Goal: Transaction & Acquisition: Purchase product/service

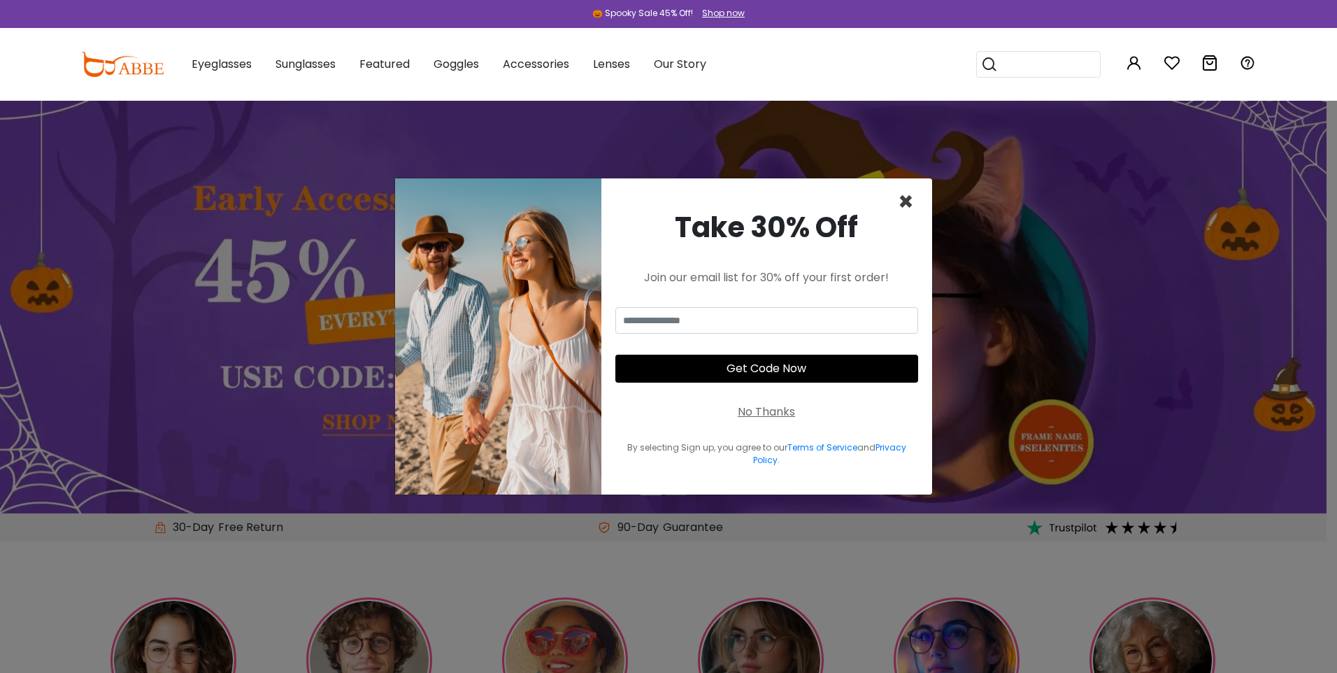
click at [904, 184] on span "×" at bounding box center [906, 202] width 16 height 36
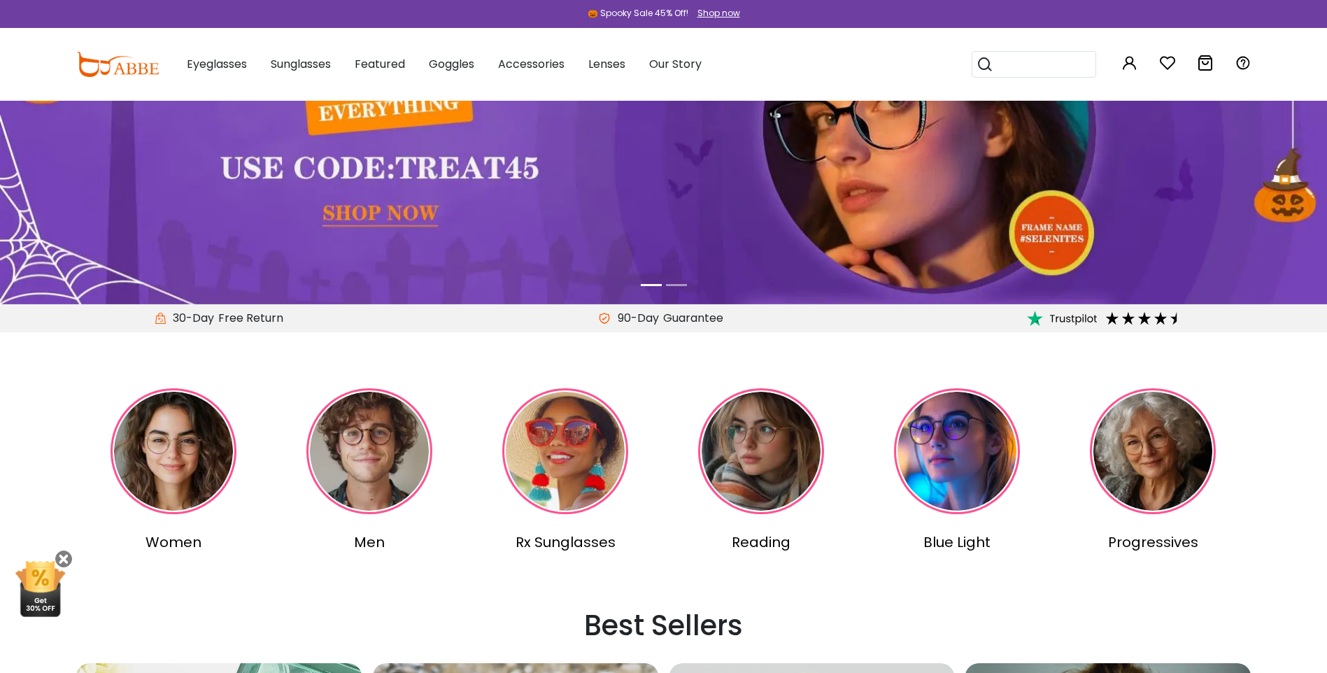
scroll to position [210, 0]
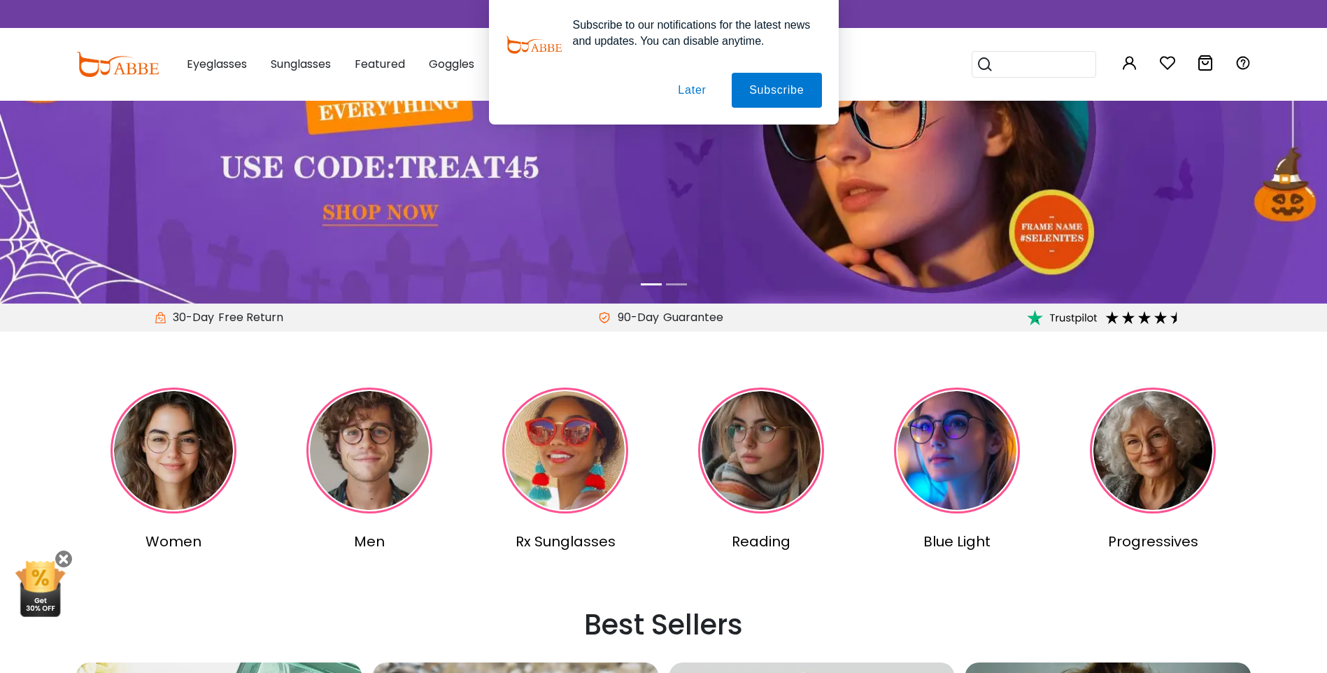
click at [201, 469] on img at bounding box center [174, 450] width 126 height 126
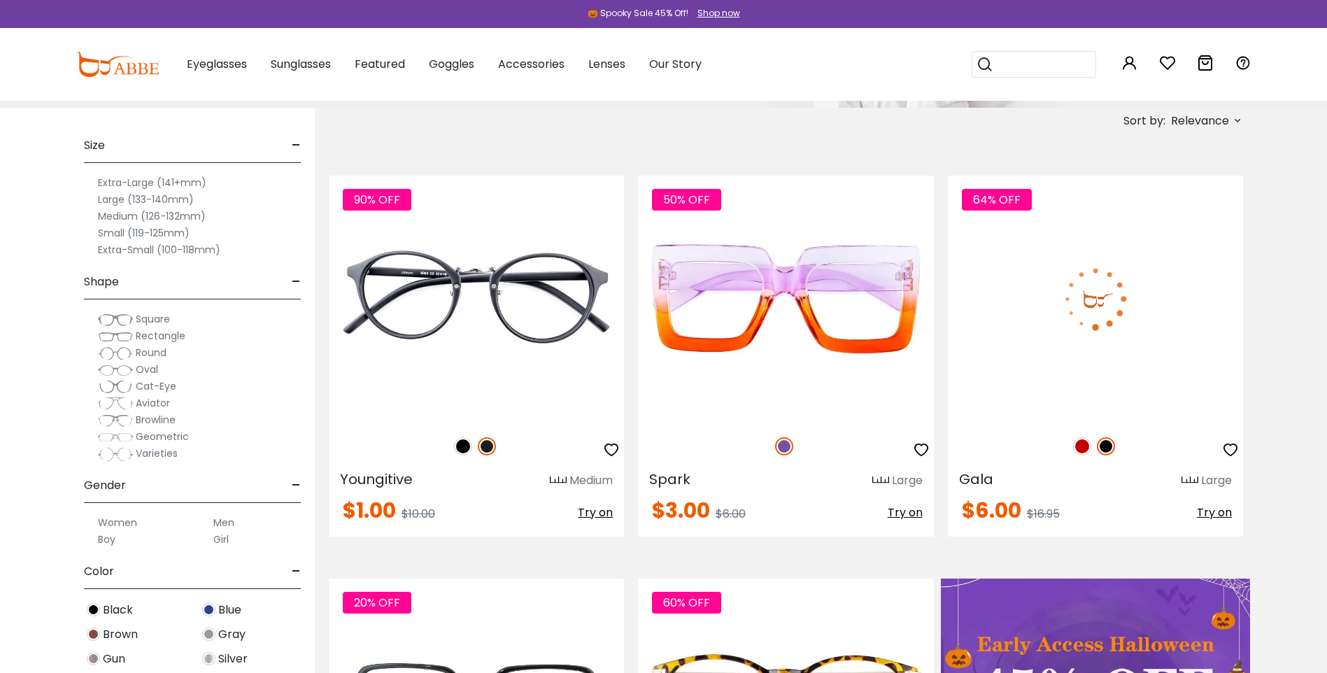
scroll to position [280, 0]
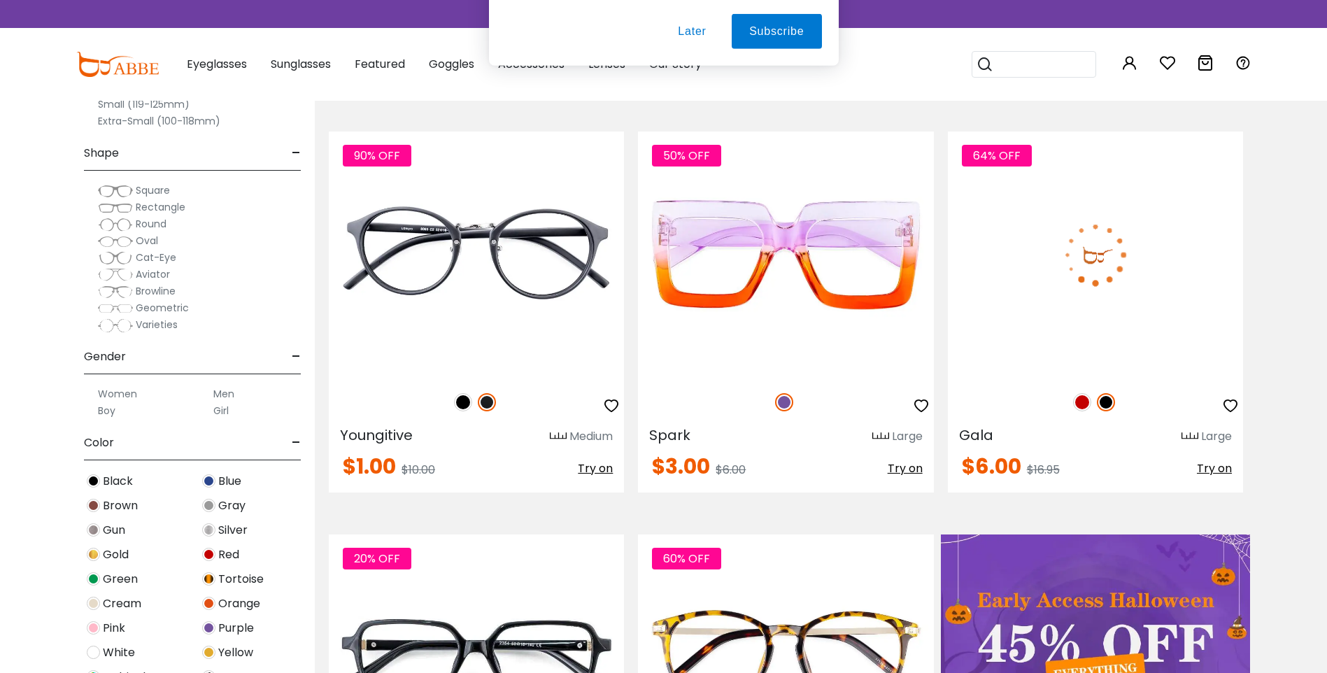
click at [695, 92] on button "Later" at bounding box center [691, 90] width 63 height 35
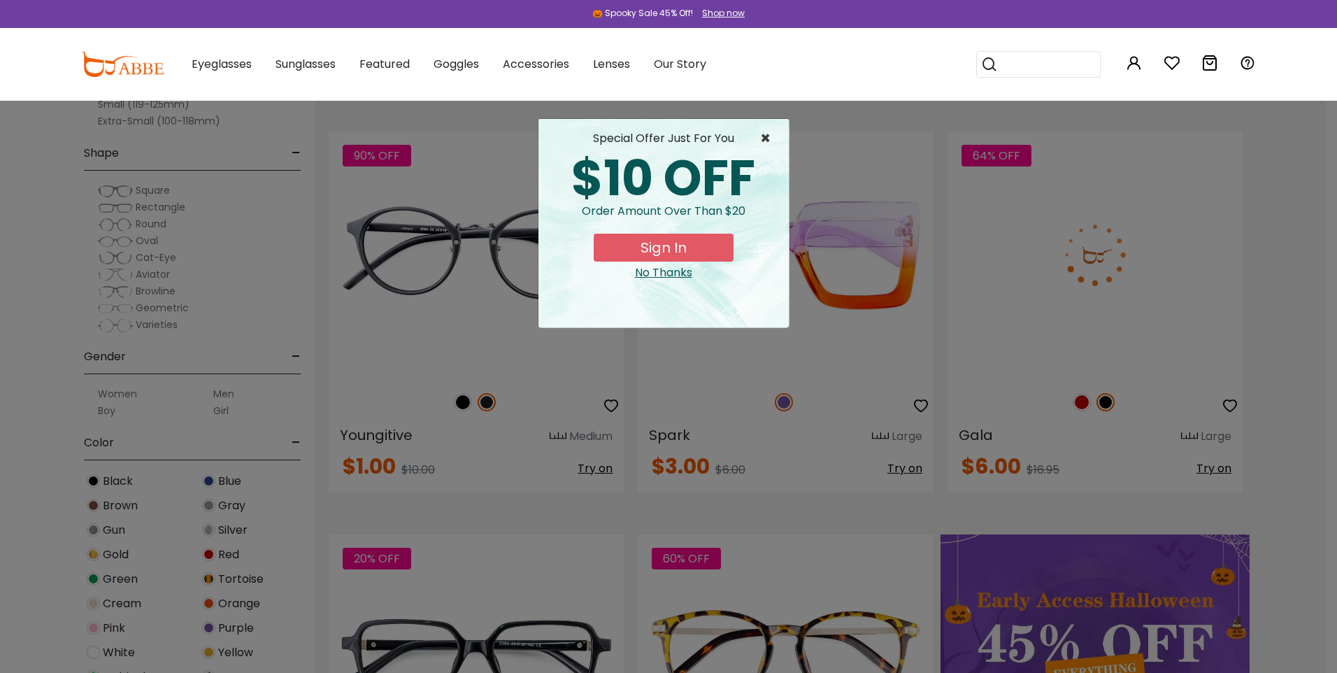
click at [766, 136] on span "×" at bounding box center [768, 138] width 17 height 17
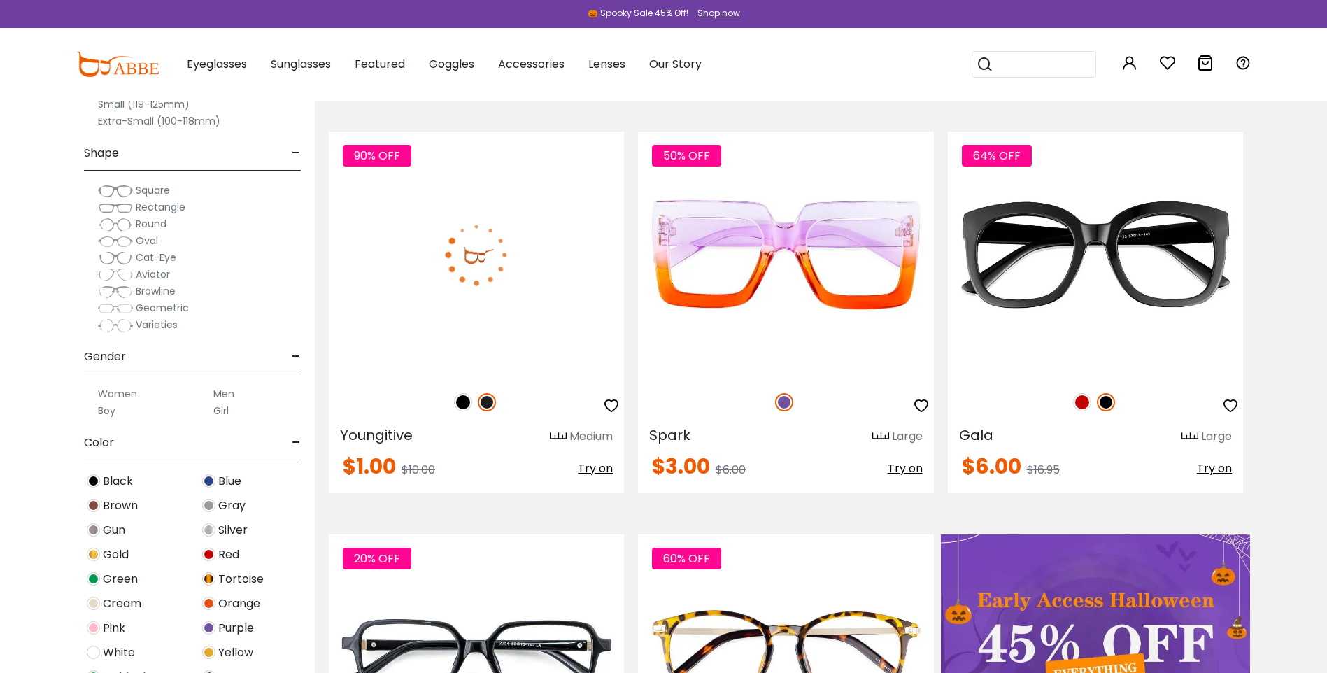
click at [460, 411] on img at bounding box center [463, 402] width 18 height 18
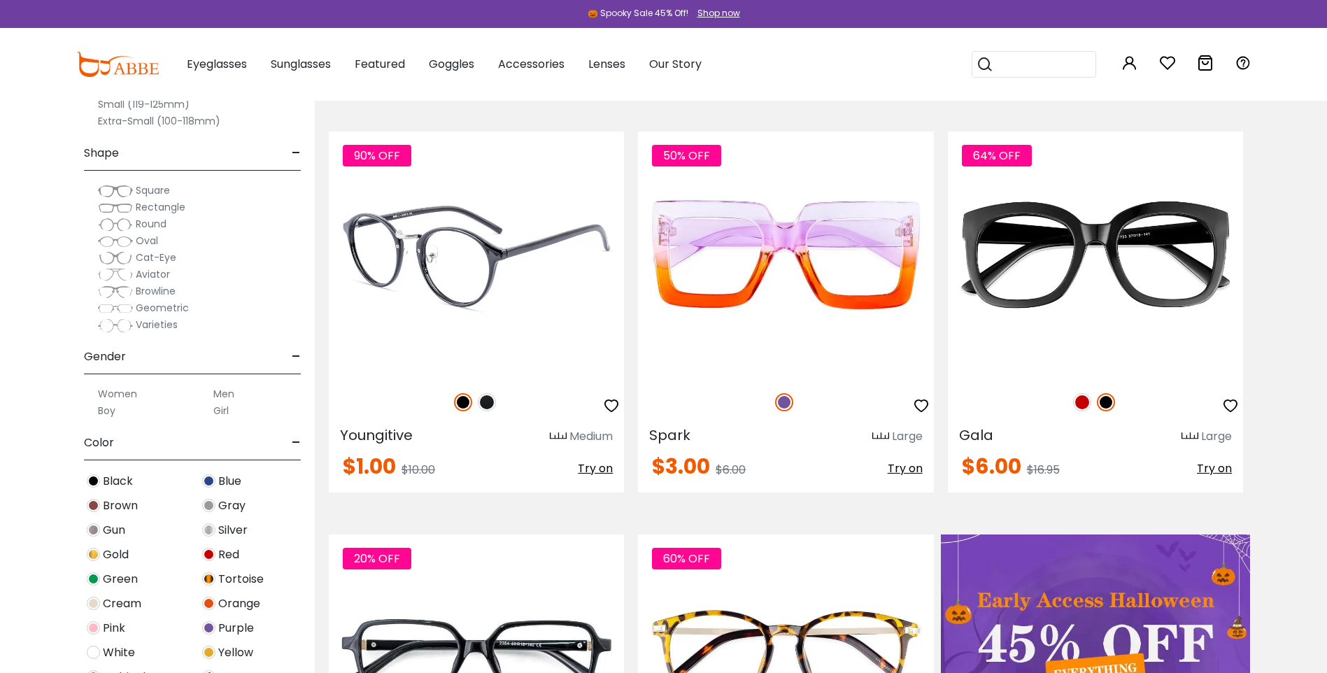
click at [490, 411] on img at bounding box center [487, 402] width 18 height 18
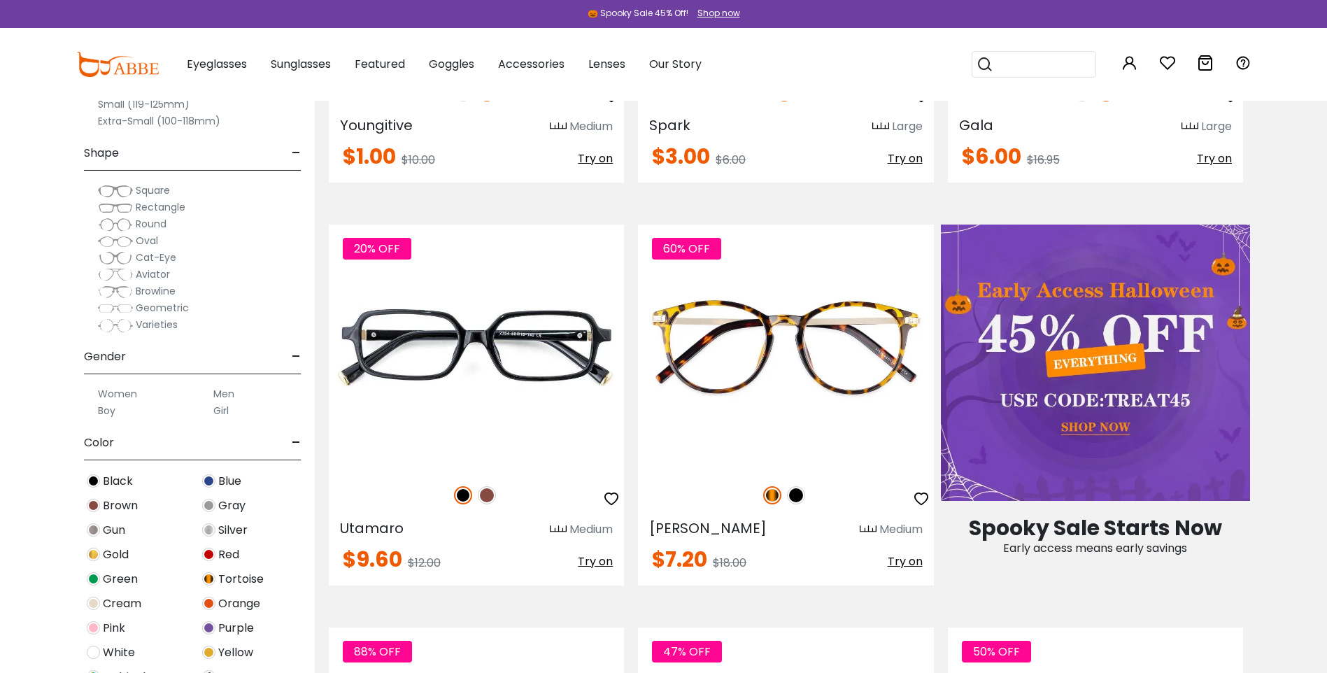
scroll to position [560, 0]
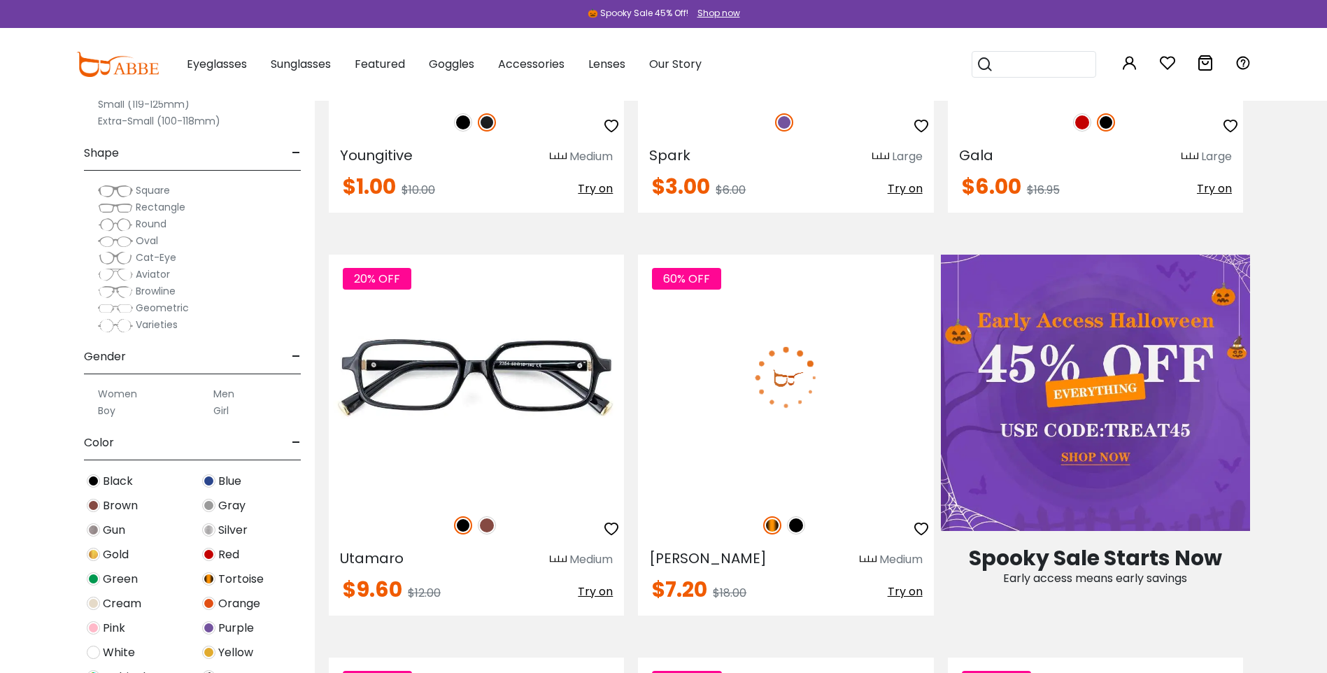
click at [823, 469] on img at bounding box center [785, 378] width 295 height 246
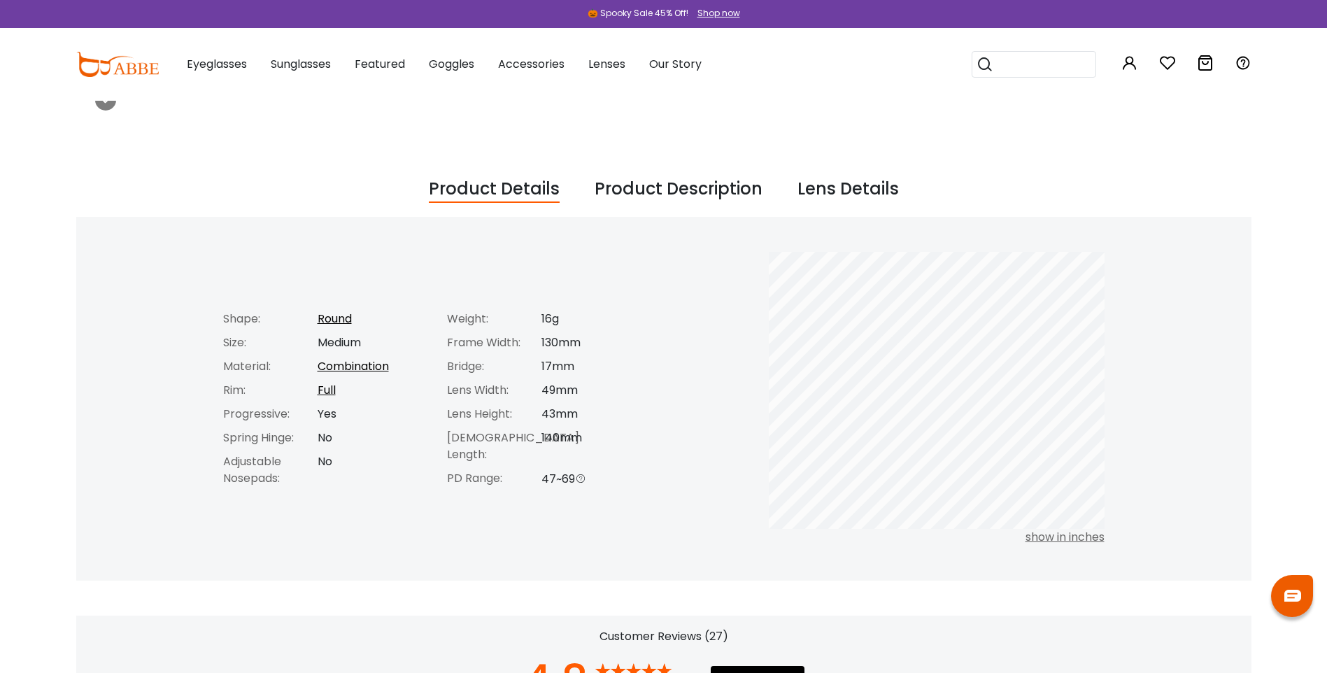
scroll to position [420, 0]
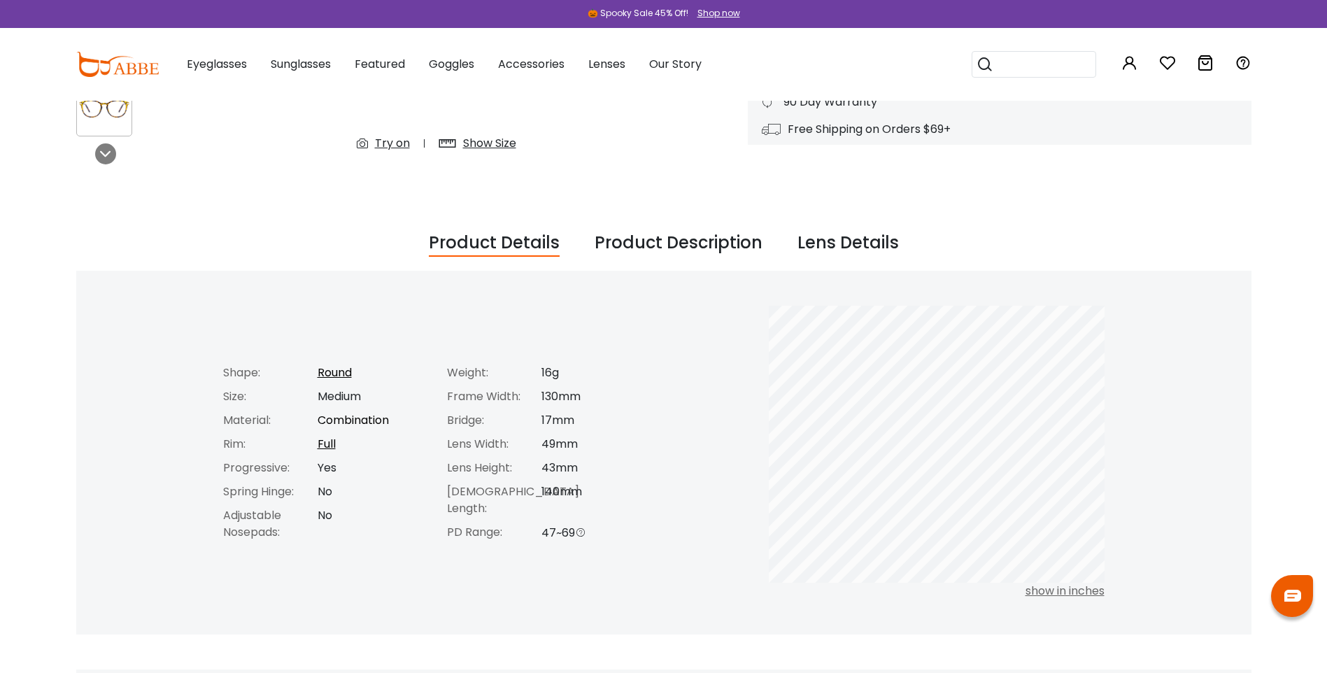
click at [387, 412] on link "Combination" at bounding box center [353, 420] width 71 height 16
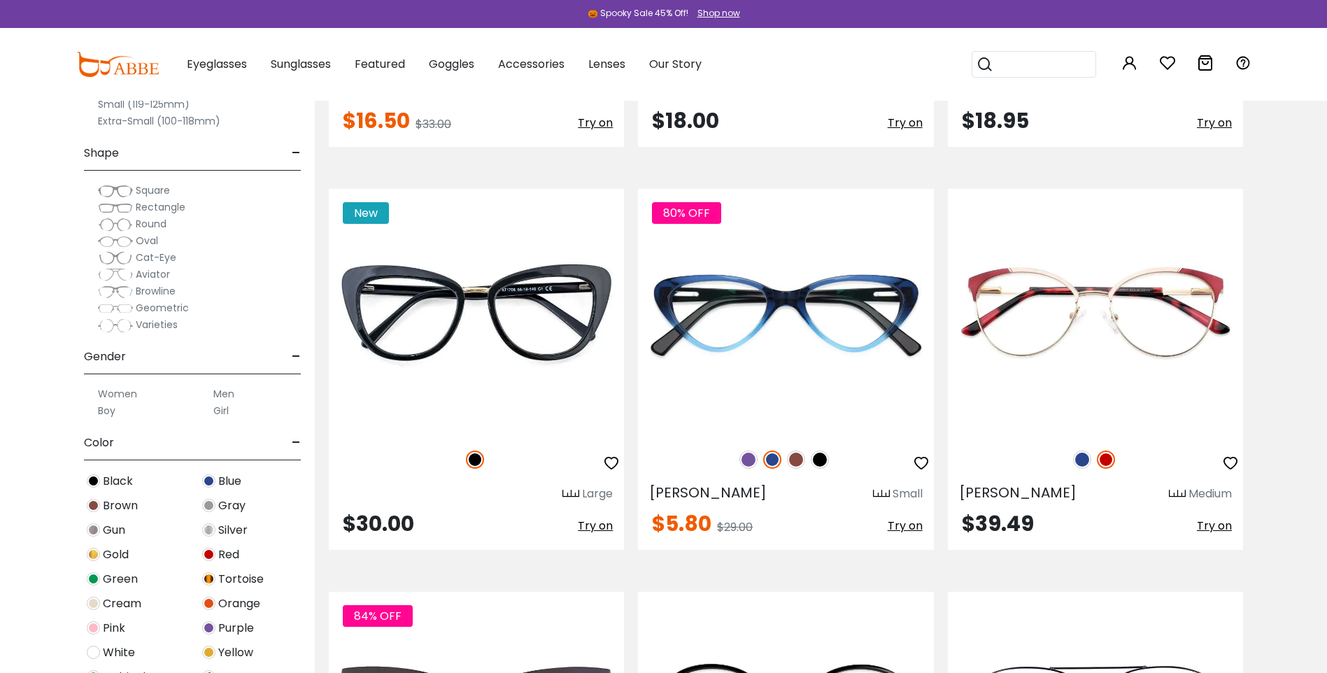
scroll to position [3007, 0]
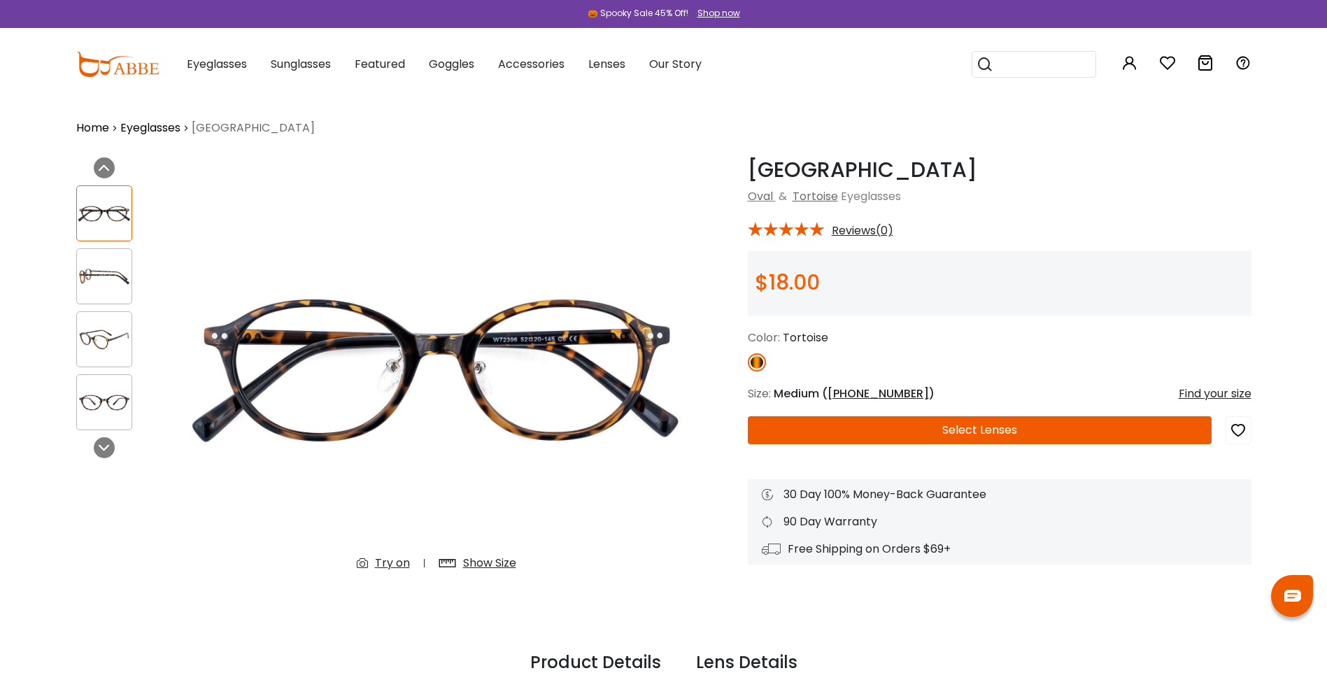
click at [383, 571] on div "Try on" at bounding box center [392, 563] width 35 height 17
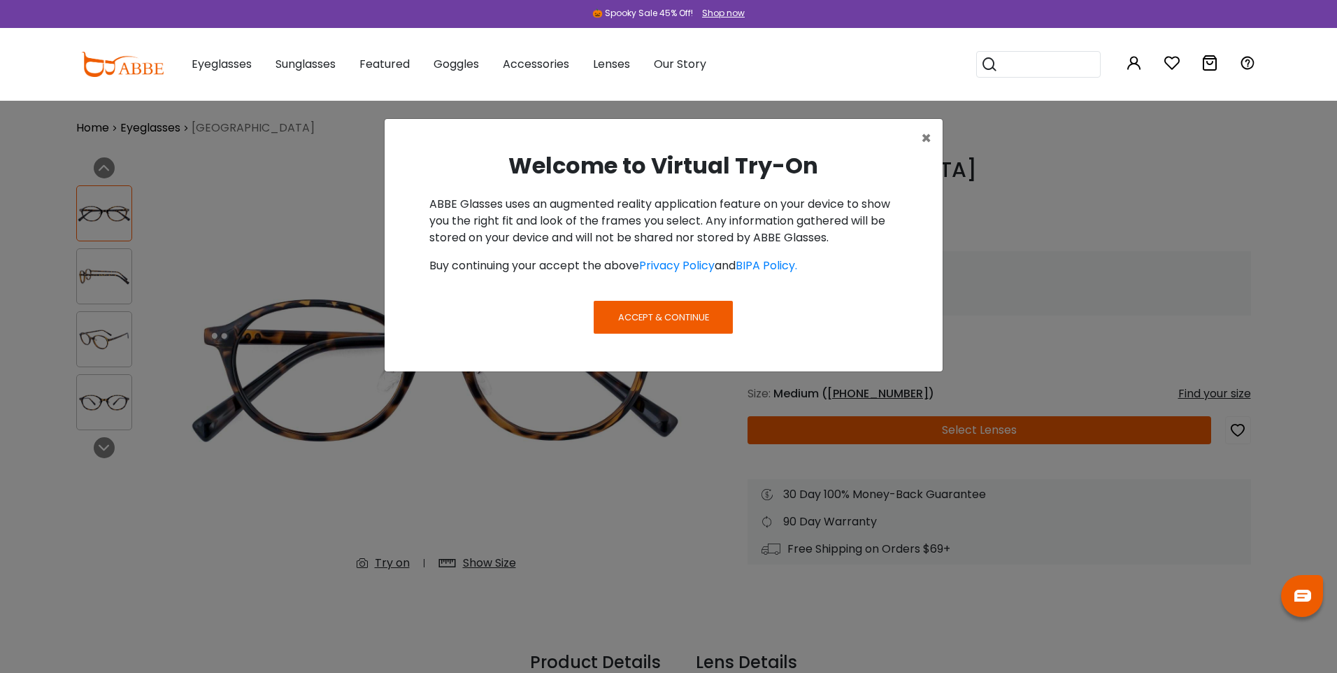
click at [640, 324] on span "Accept & Continue" at bounding box center [663, 317] width 91 height 13
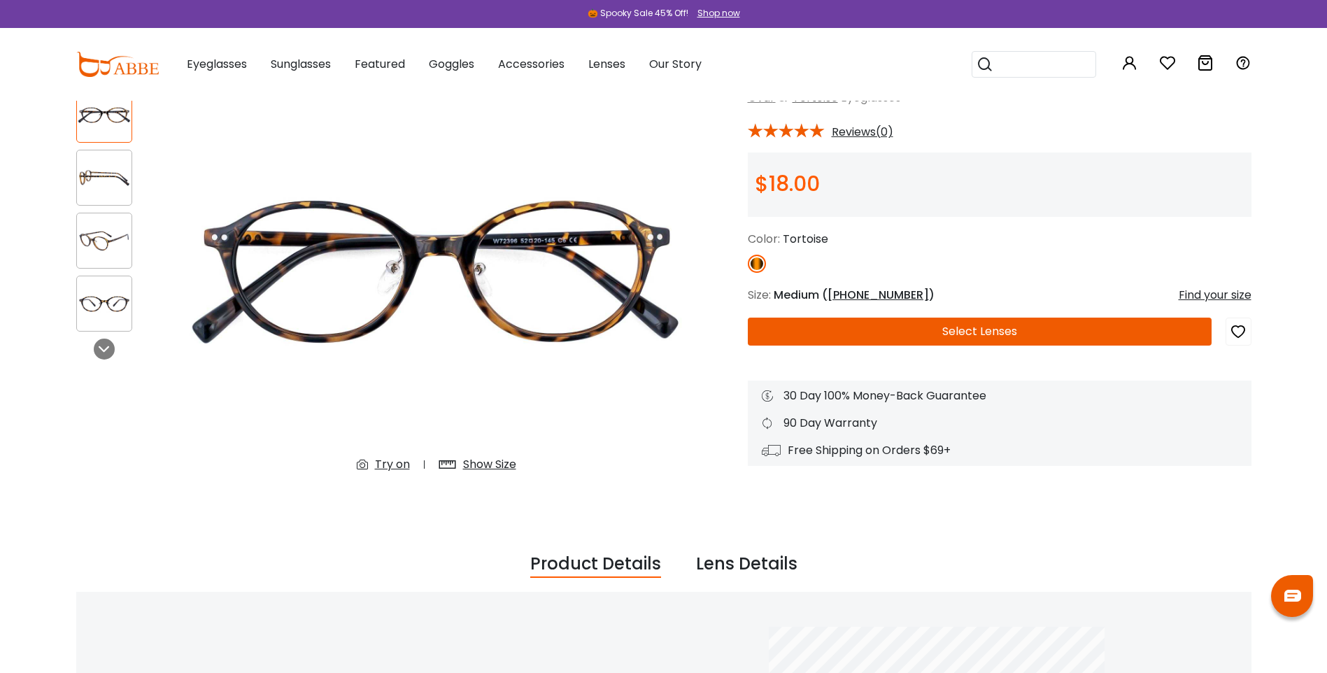
scroll to position [70, 0]
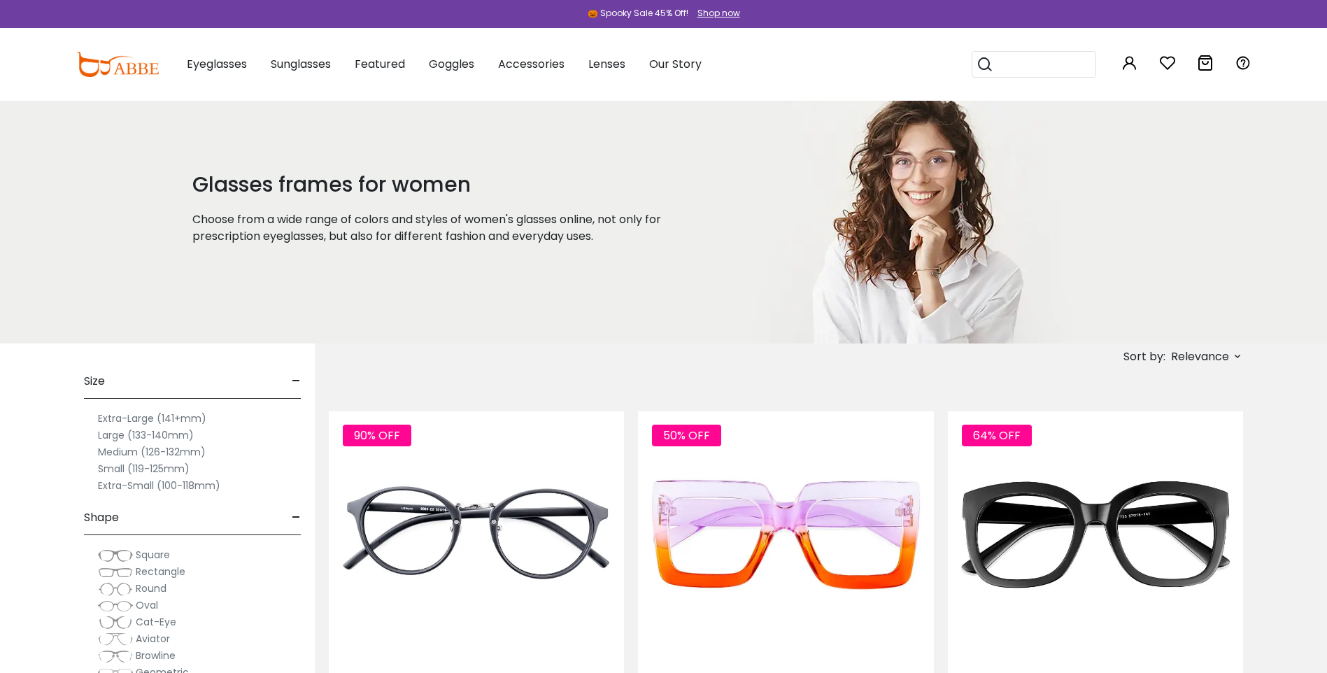
click at [121, 473] on label "Small (119-125mm)" at bounding box center [144, 468] width 92 height 17
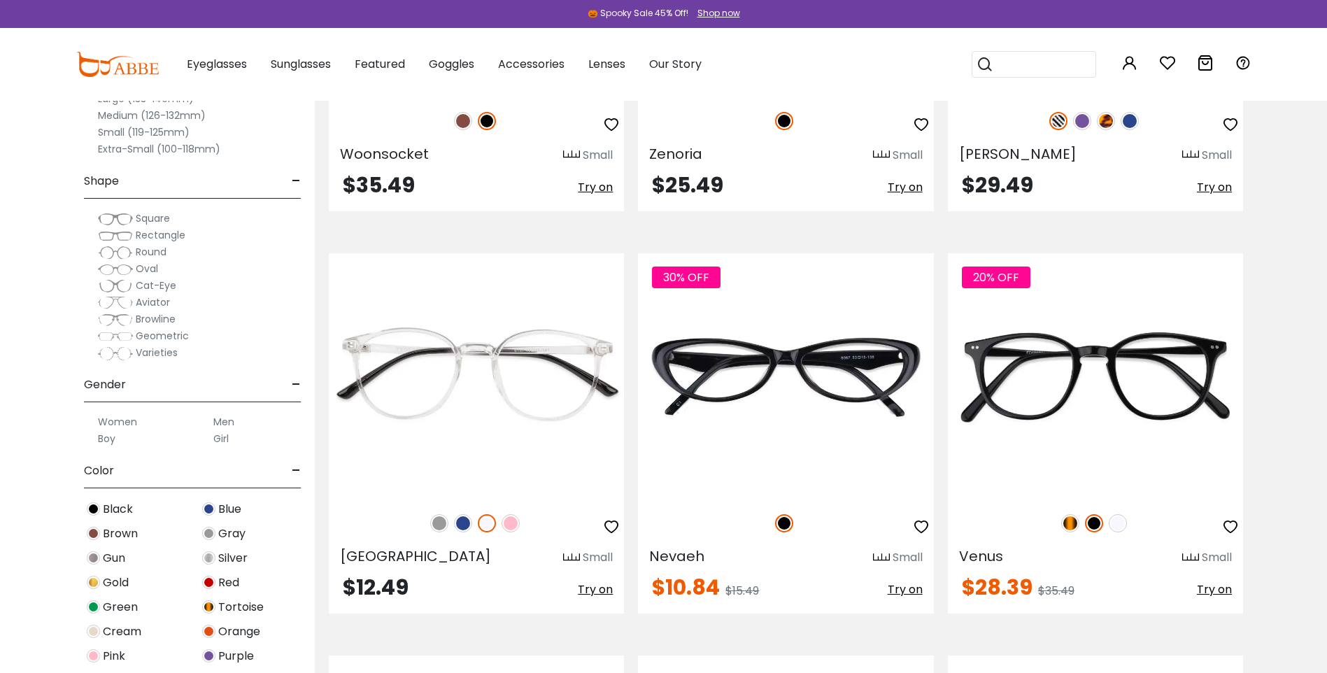
scroll to position [2588, 0]
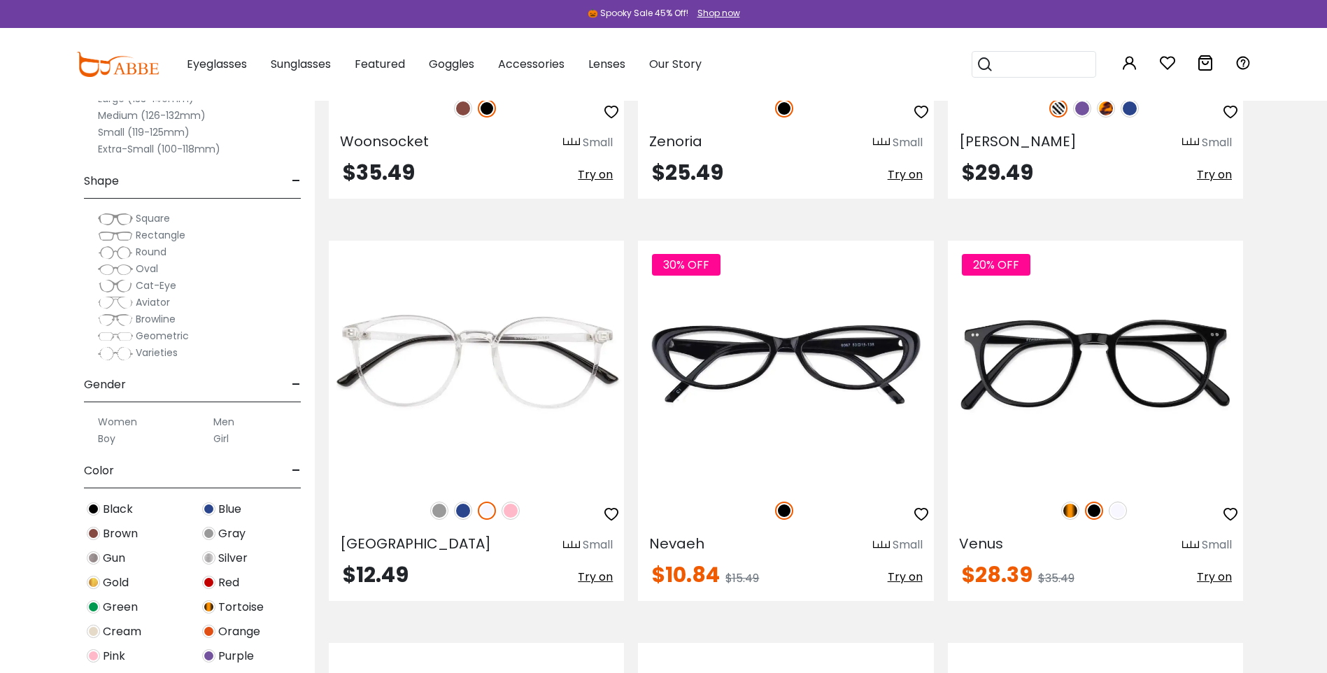
click at [1078, 117] on img at bounding box center [1082, 108] width 18 height 18
click at [1108, 117] on img at bounding box center [1106, 108] width 18 height 18
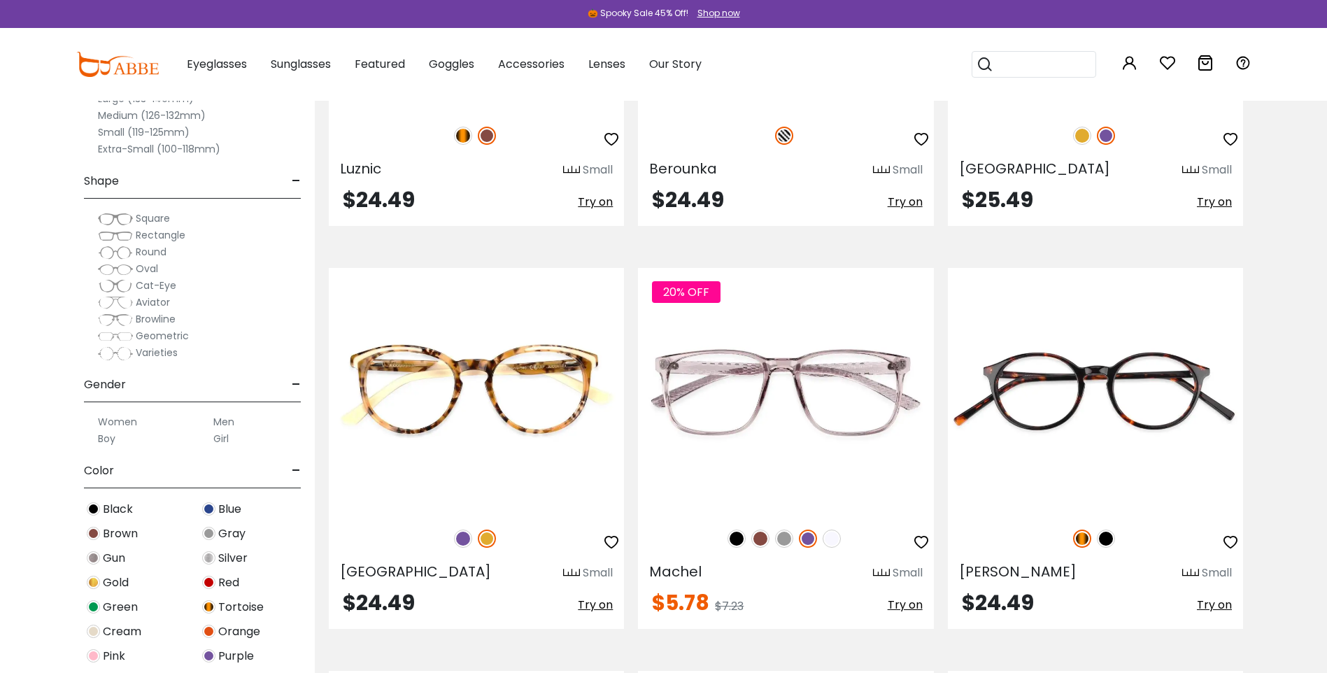
scroll to position [3427, 0]
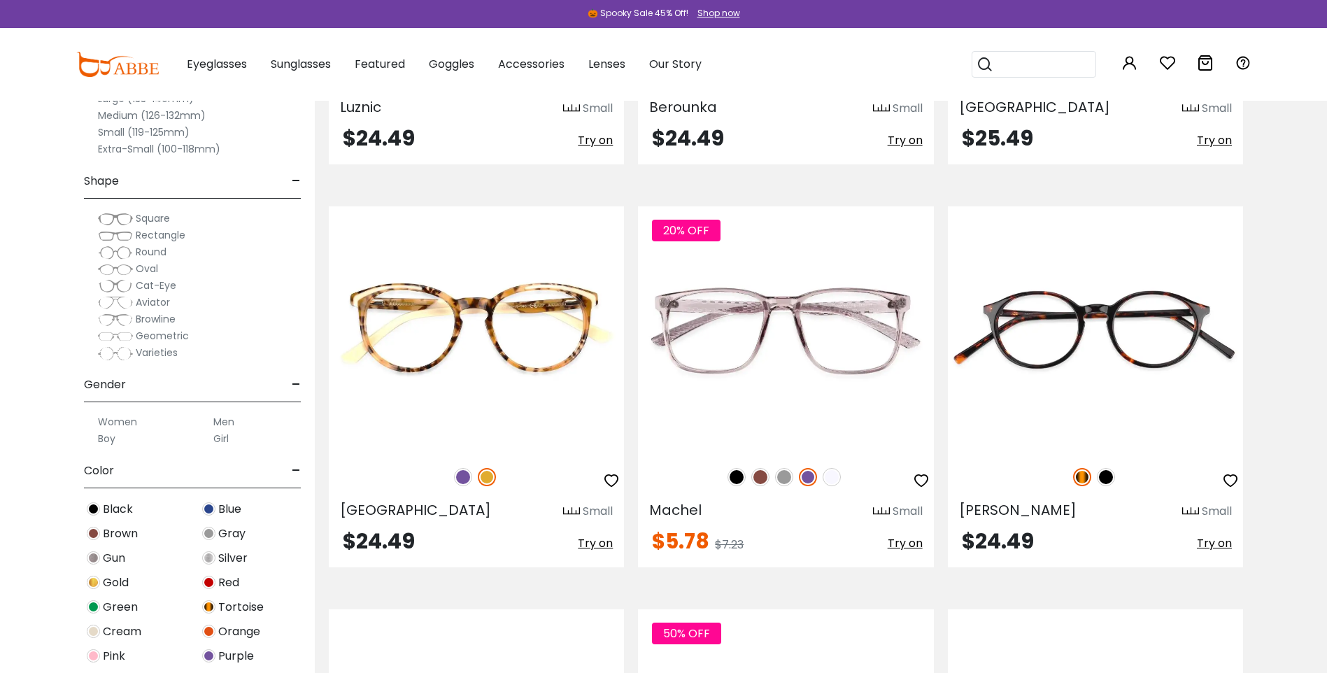
click at [489, 83] on img at bounding box center [487, 74] width 18 height 18
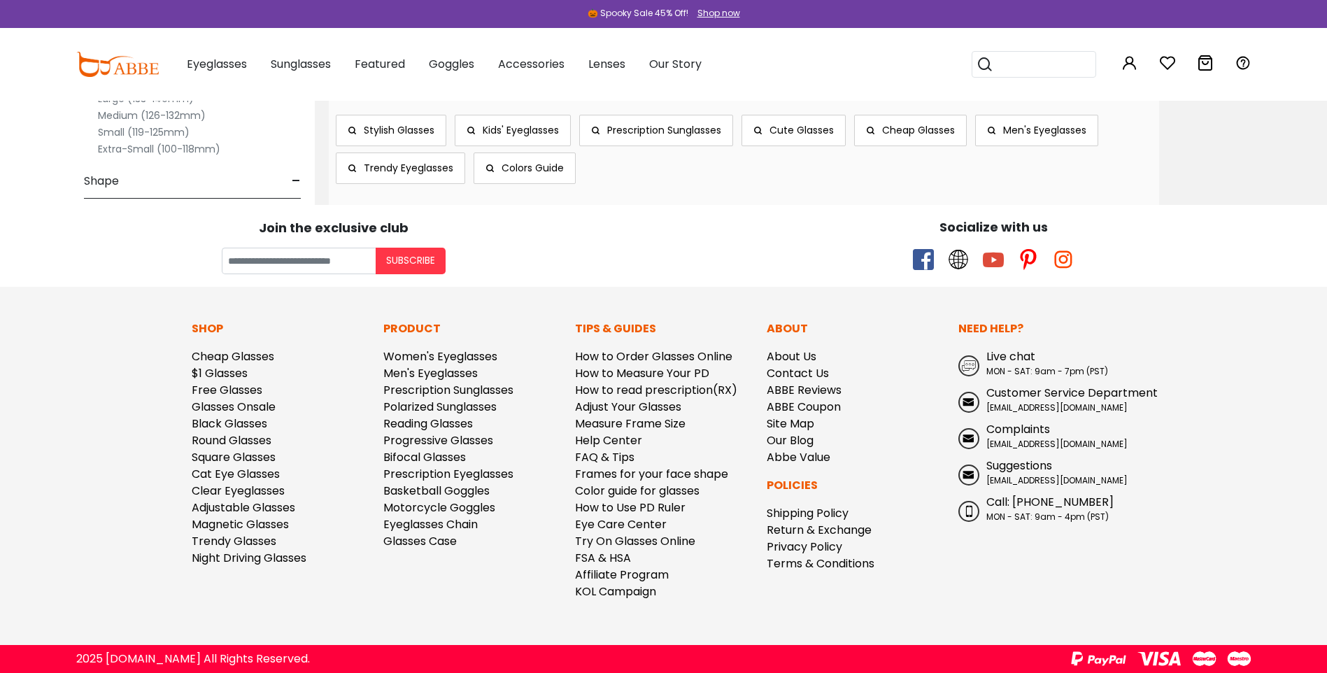
scroll to position [9092, 0]
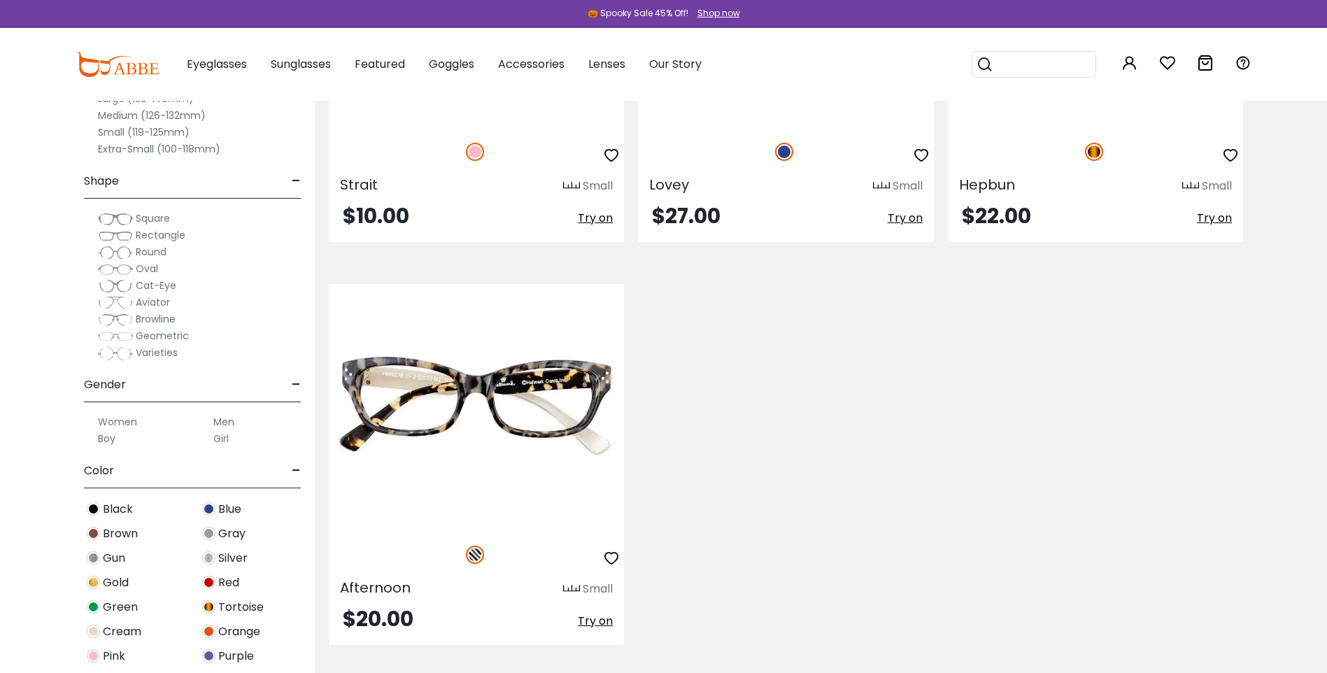
scroll to position [629, 0]
